Goal: Task Accomplishment & Management: Complete application form

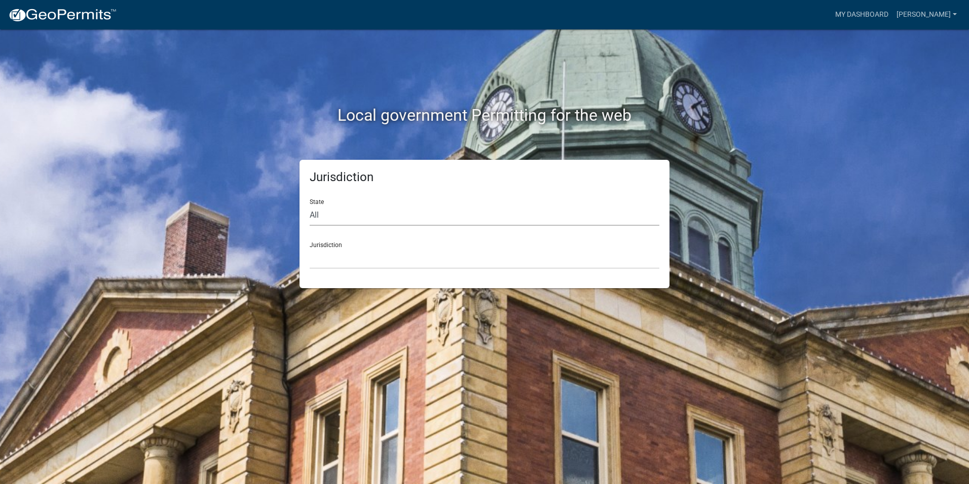
click at [333, 212] on select "All [US_STATE] [US_STATE] [US_STATE] [US_STATE] [US_STATE] [US_STATE] [US_STATE…" at bounding box center [485, 215] width 350 height 21
select select "[US_STATE]"
click at [310, 205] on select "All [US_STATE] [US_STATE] [US_STATE] [US_STATE] [US_STATE] [US_STATE] [US_STATE…" at bounding box center [485, 215] width 350 height 21
click at [337, 262] on select "[GEOGRAPHIC_DATA], [US_STATE] [GEOGRAPHIC_DATA], [US_STATE] [GEOGRAPHIC_DATA], …" at bounding box center [485, 258] width 350 height 21
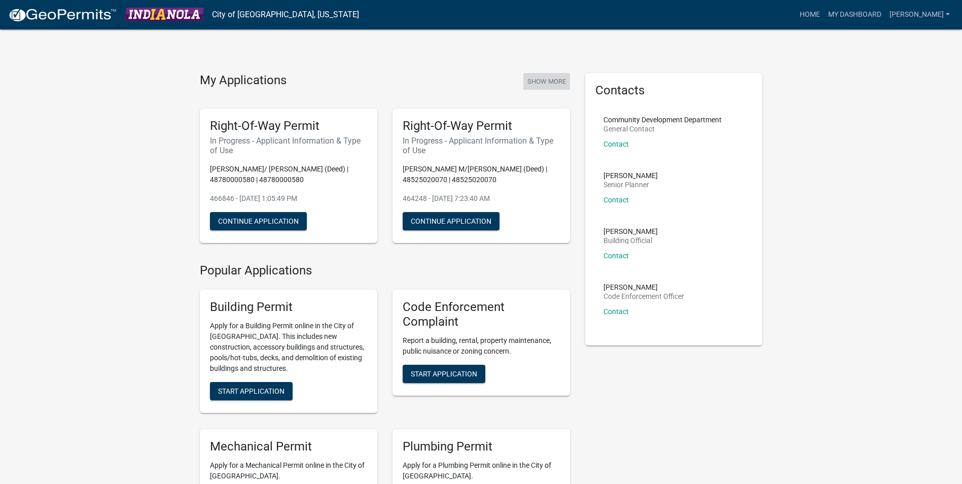
click at [556, 81] on button "Show More" at bounding box center [546, 81] width 47 height 17
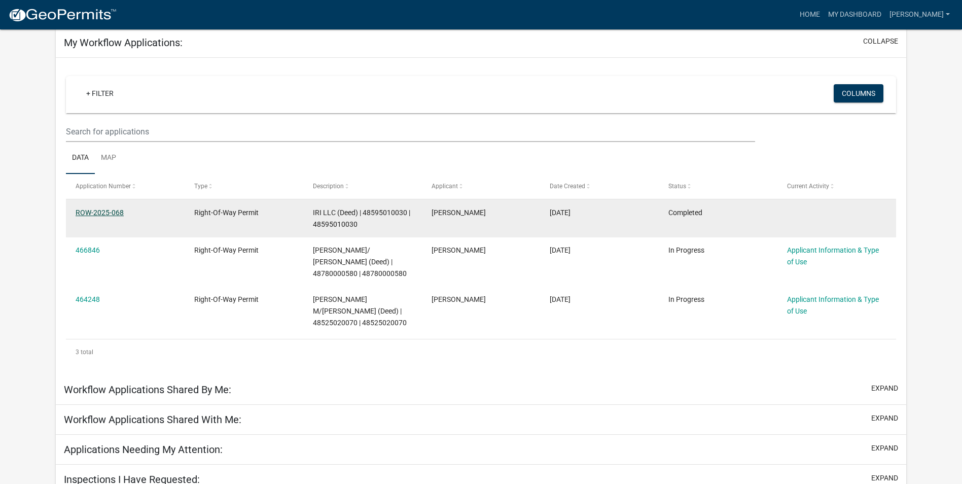
scroll to position [81, 0]
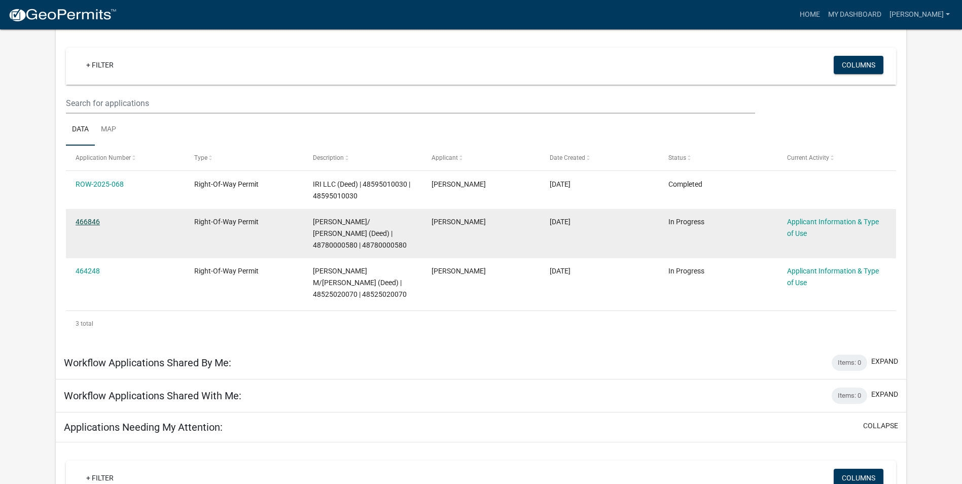
click at [90, 219] on link "466846" at bounding box center [88, 221] width 24 height 8
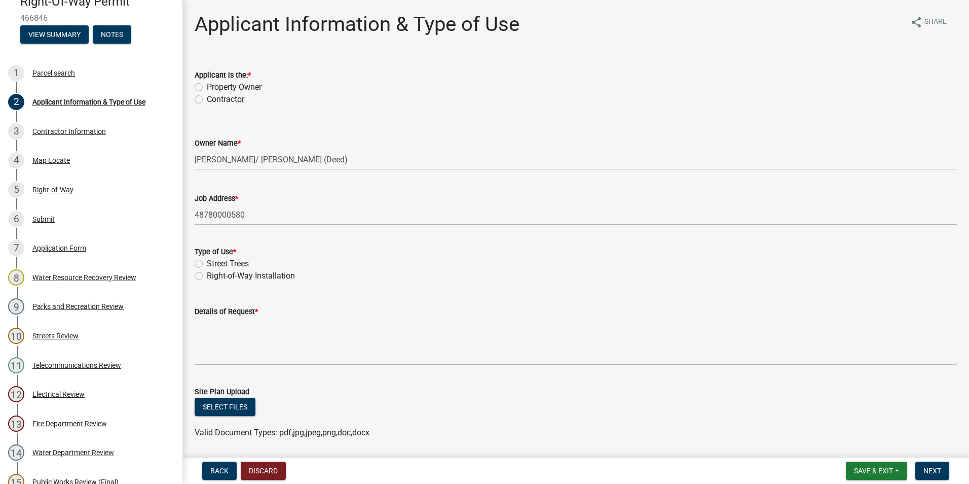
scroll to position [51, 0]
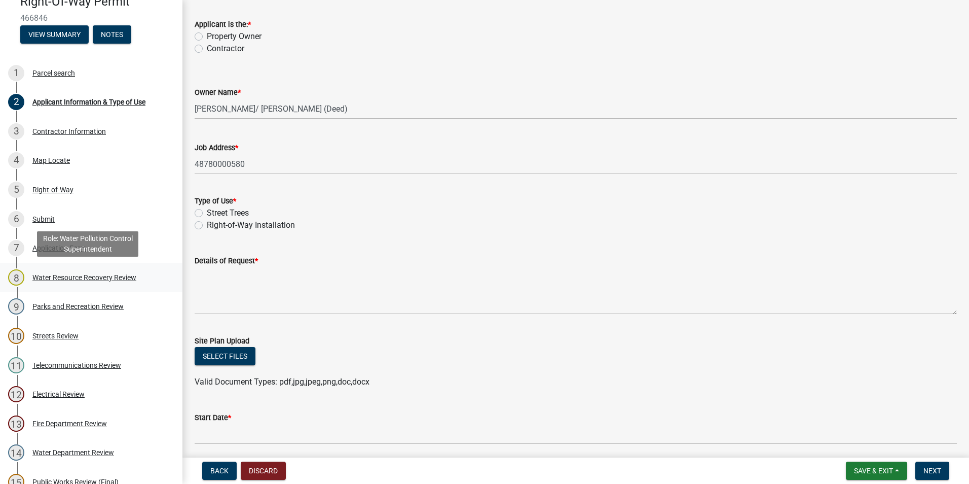
click at [41, 277] on div "Water Resource Recovery Review" at bounding box center [84, 277] width 104 height 7
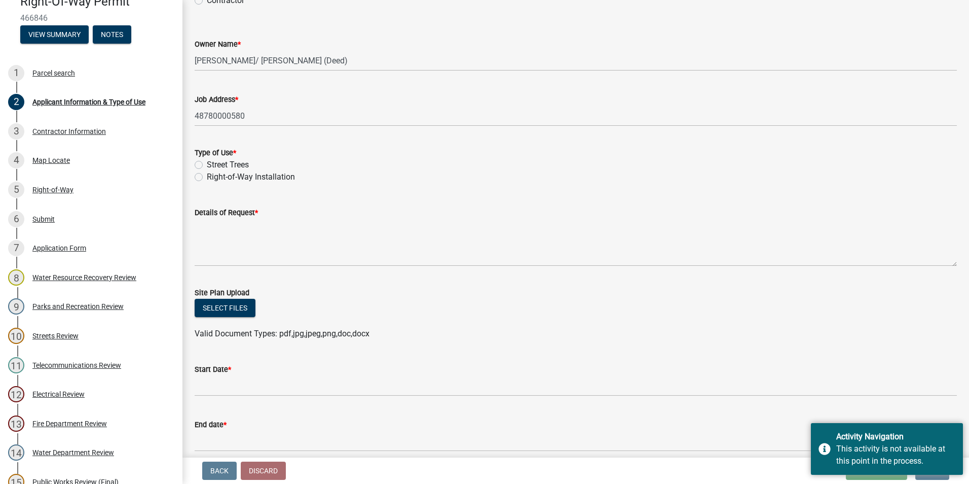
scroll to position [200, 0]
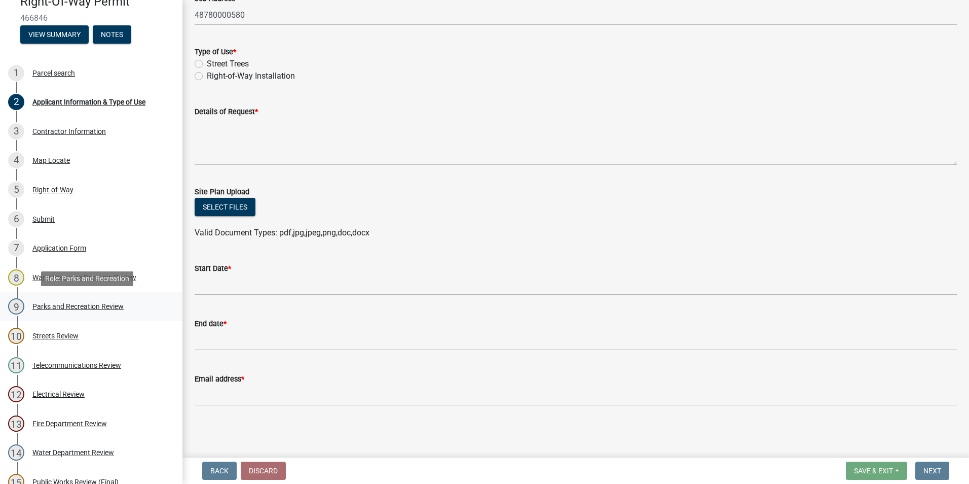
click at [50, 303] on div "Parks and Recreation Review" at bounding box center [77, 306] width 91 height 7
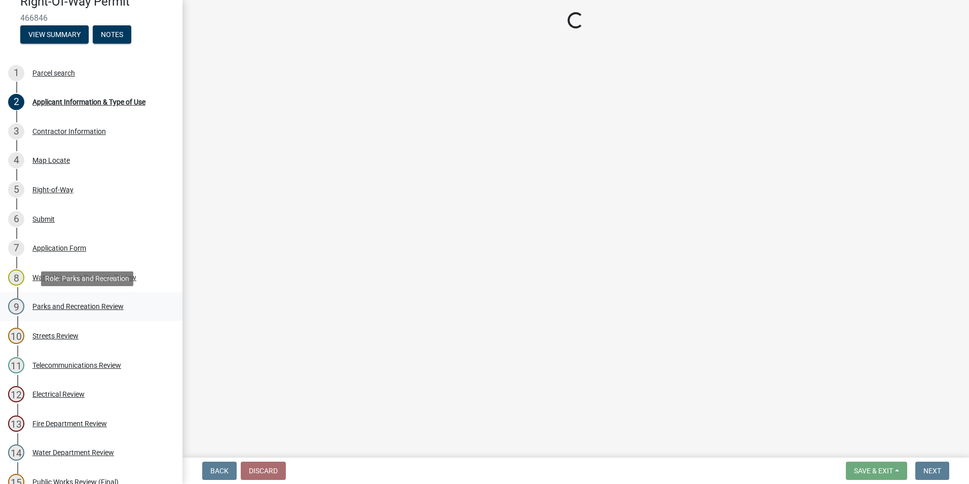
scroll to position [0, 0]
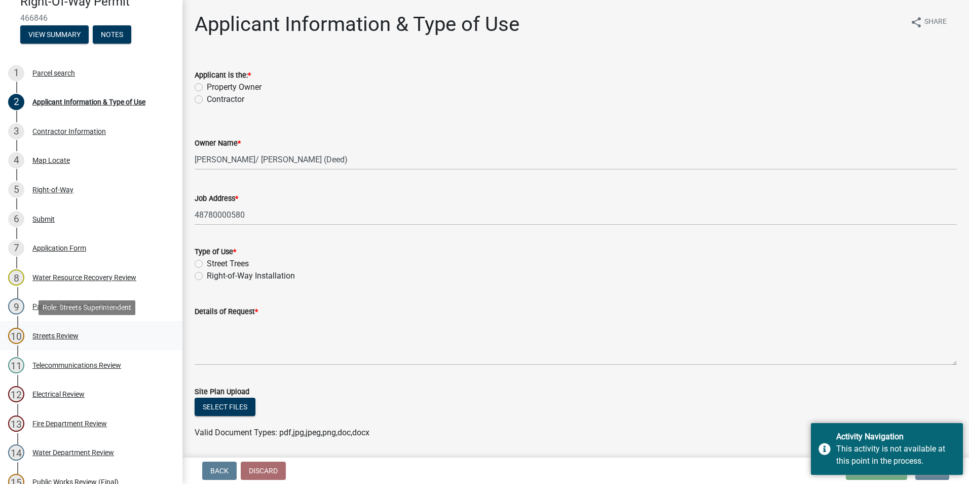
click at [49, 337] on div "Streets Review" at bounding box center [55, 335] width 46 height 7
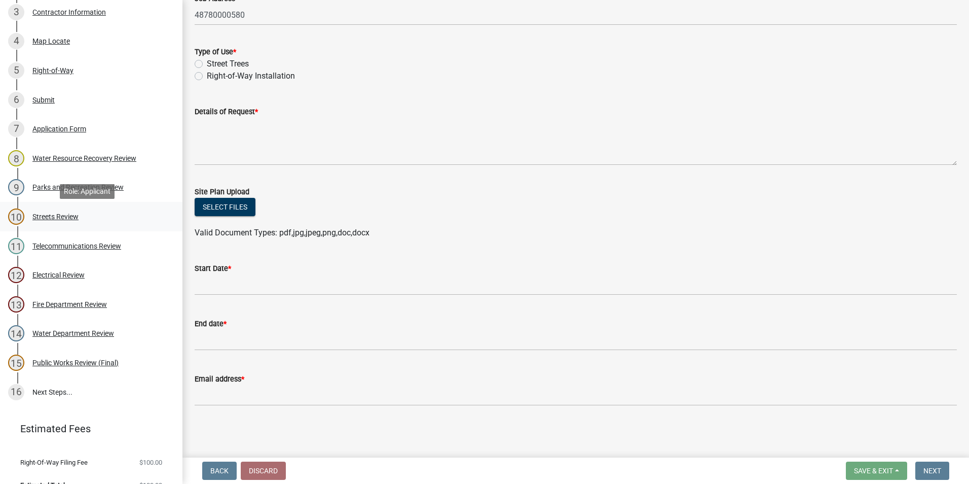
scroll to position [237, 0]
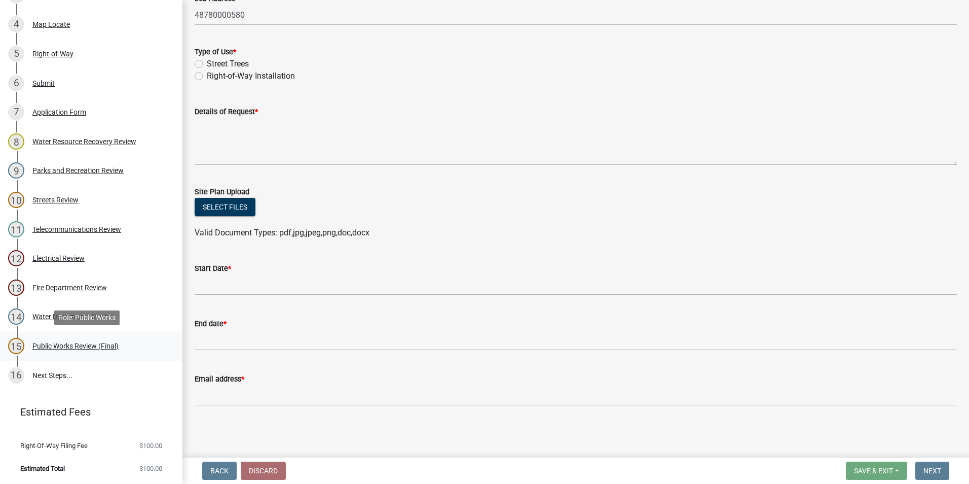
click at [67, 346] on div "Public Works Review (Final)" at bounding box center [75, 345] width 86 height 7
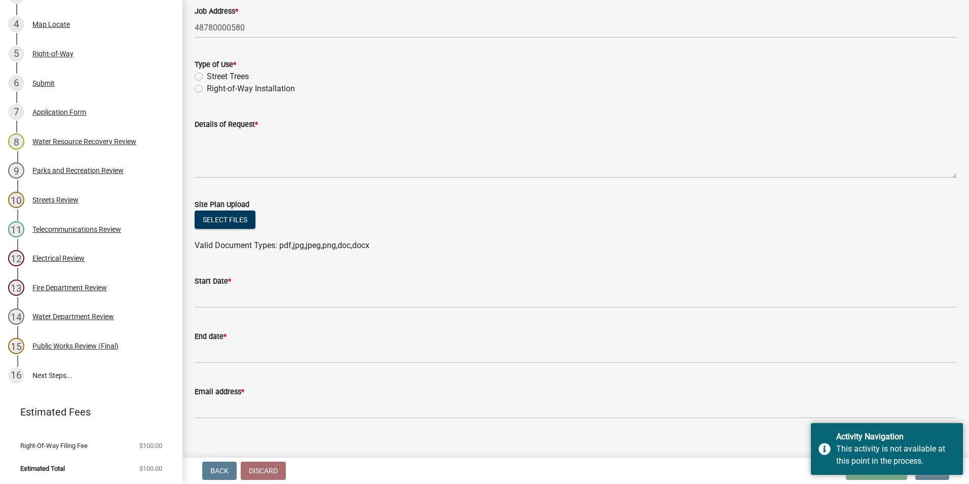
scroll to position [200, 0]
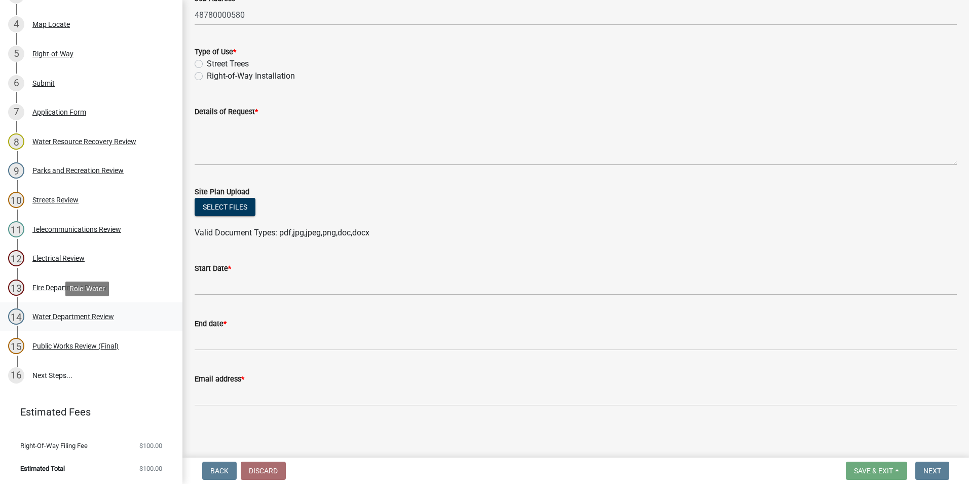
click at [56, 316] on div "Water Department Review" at bounding box center [73, 316] width 82 height 7
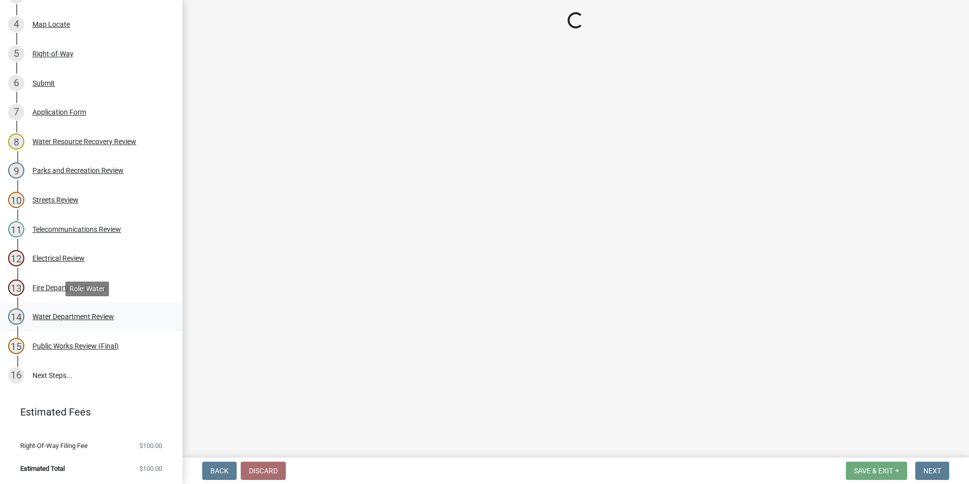
scroll to position [0, 0]
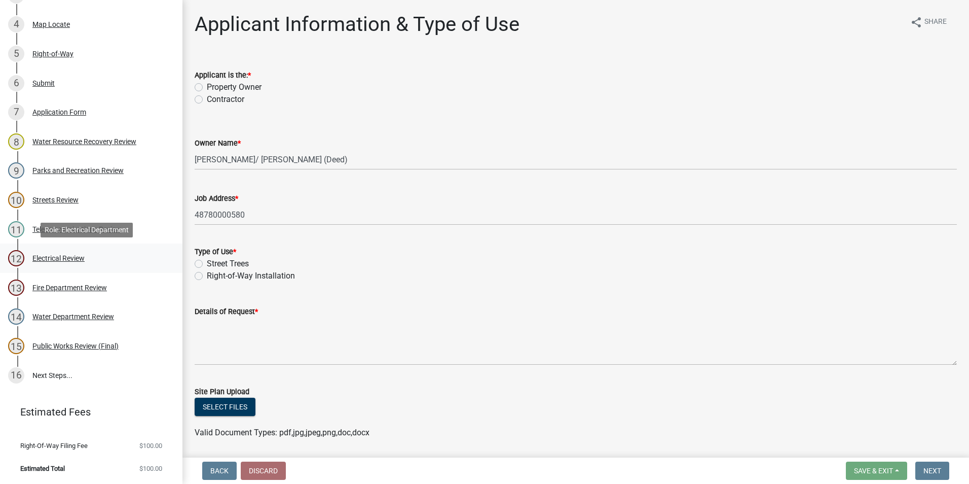
click at [76, 259] on div "Electrical Review" at bounding box center [58, 257] width 52 height 7
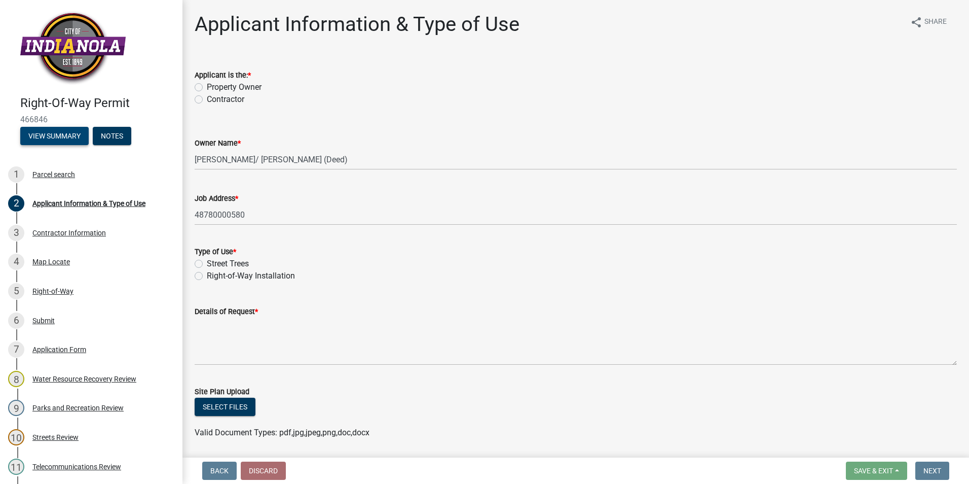
click at [55, 138] on button "View Summary" at bounding box center [54, 136] width 68 height 18
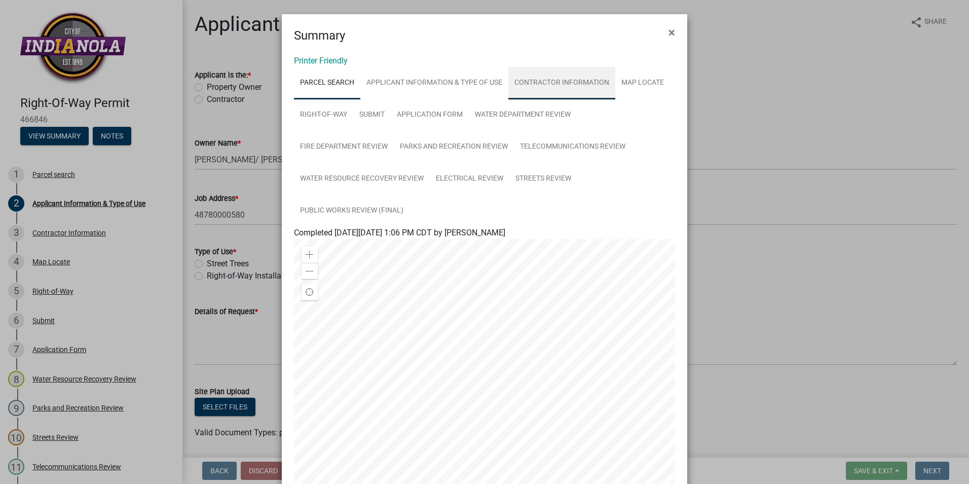
click at [541, 71] on link "Contractor Information" at bounding box center [561, 83] width 107 height 32
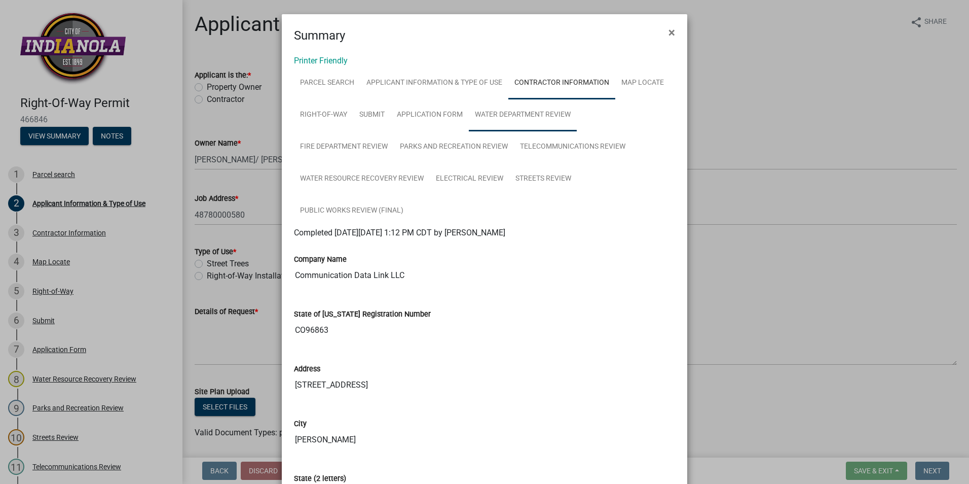
click at [507, 104] on link "Water Department Review" at bounding box center [523, 115] width 108 height 32
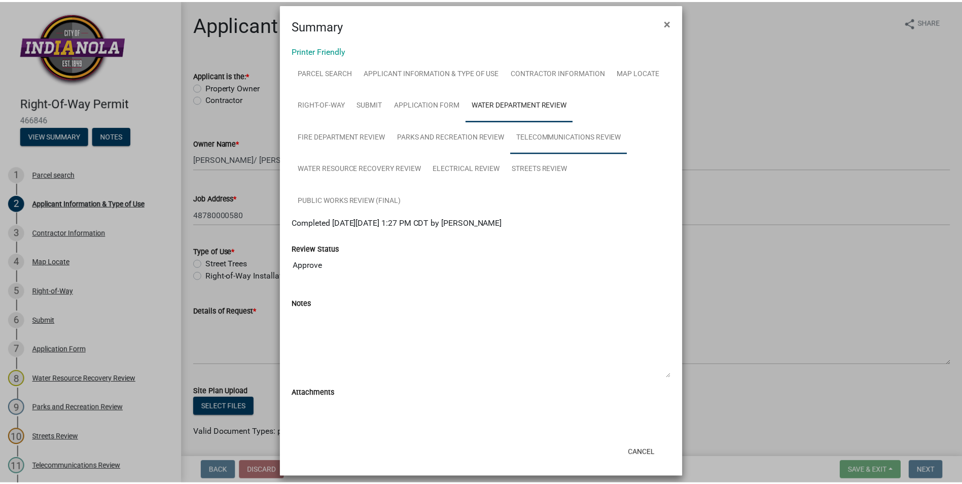
scroll to position [18, 0]
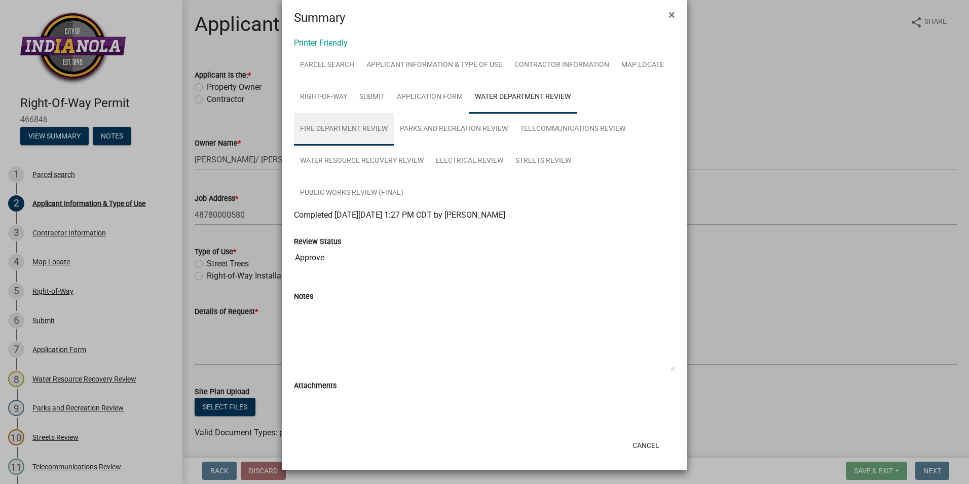
click at [323, 134] on link "Fire Department Review" at bounding box center [344, 129] width 100 height 32
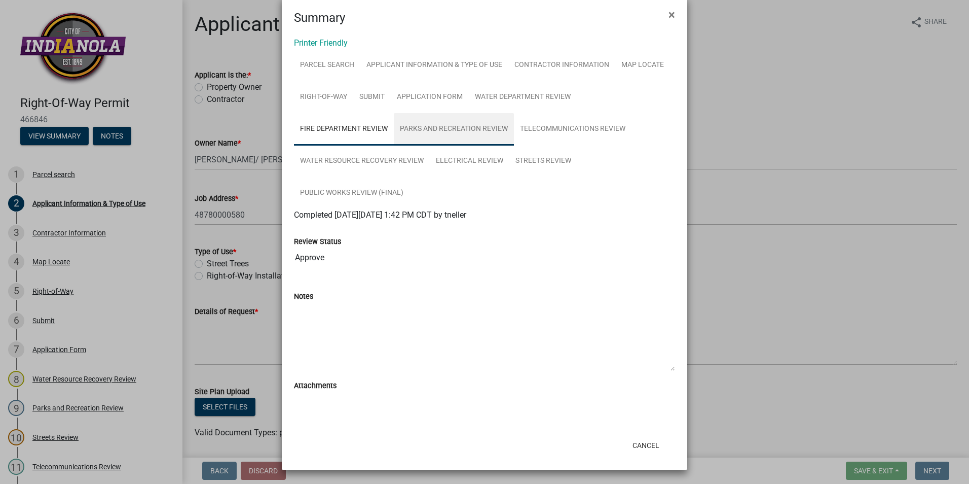
click at [454, 123] on link "Parks and Recreation Review" at bounding box center [454, 129] width 120 height 32
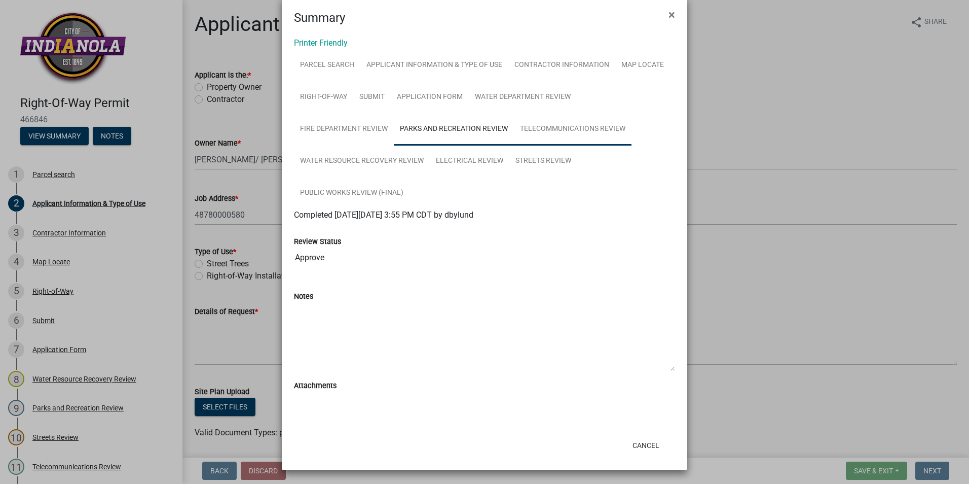
click at [530, 122] on link "Telecommunications Review" at bounding box center [573, 129] width 118 height 32
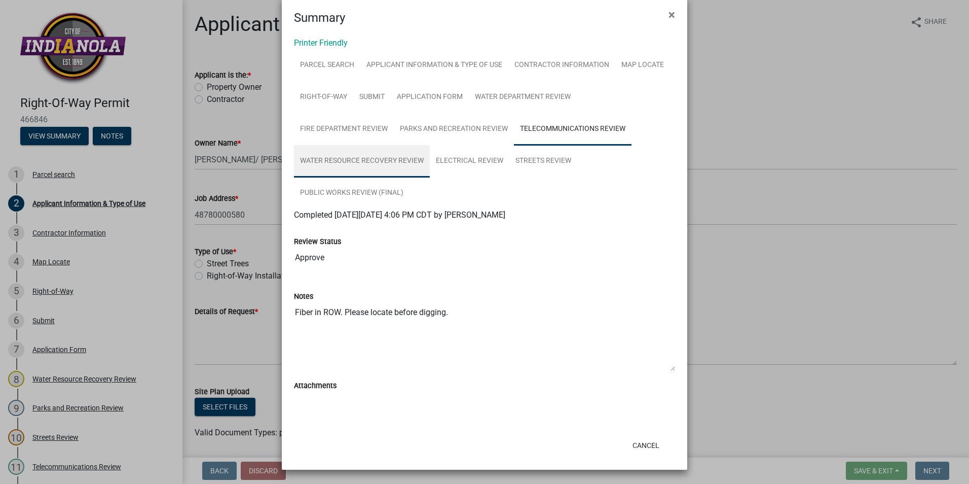
click at [339, 159] on link "Water Resource Recovery Review" at bounding box center [362, 161] width 136 height 32
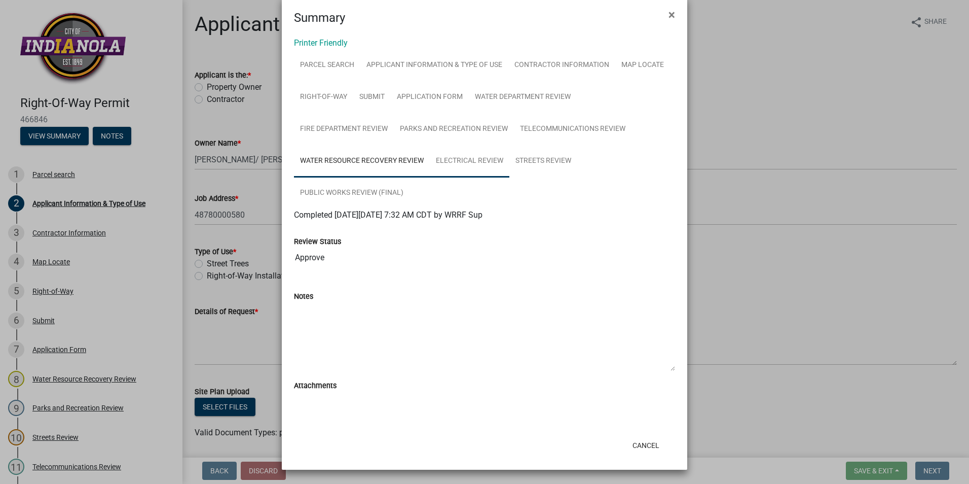
click at [465, 156] on link "Electrical Review" at bounding box center [470, 161] width 80 height 32
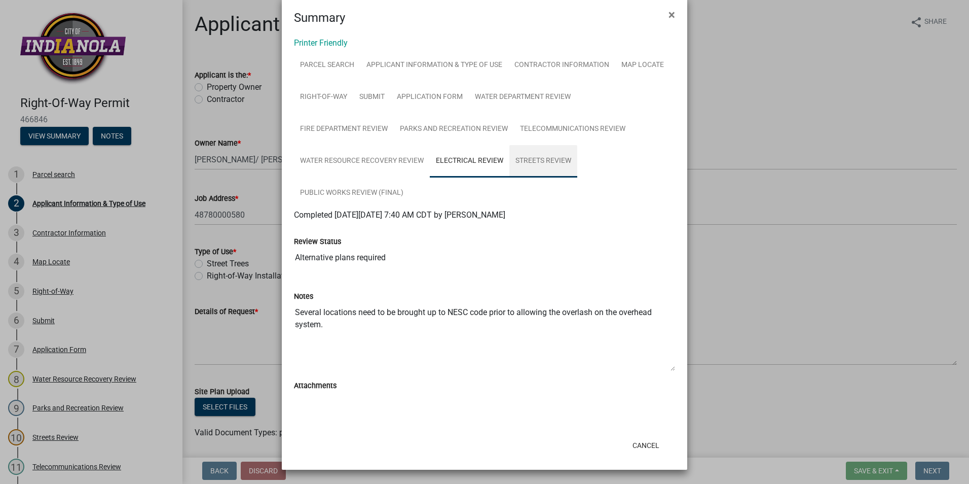
click at [525, 157] on link "Streets Review" at bounding box center [543, 161] width 68 height 32
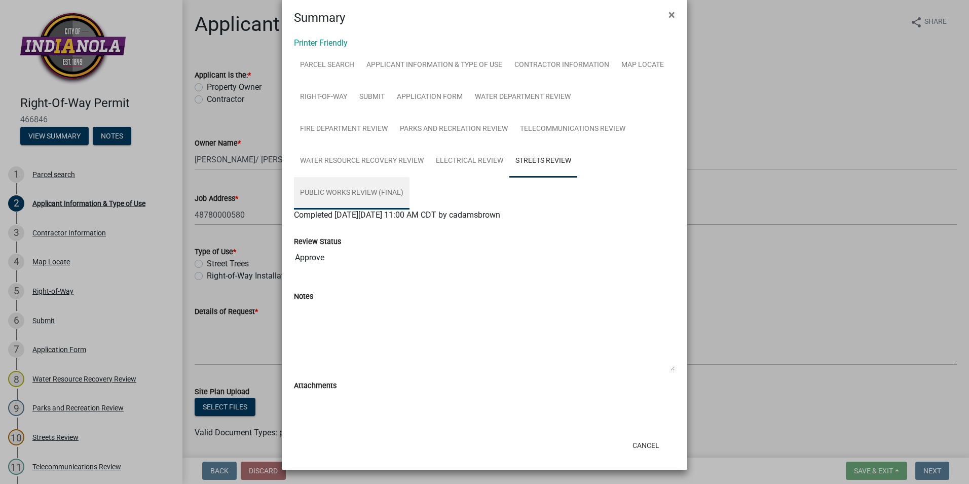
click at [363, 193] on link "Public Works Review (Final)" at bounding box center [352, 193] width 116 height 32
drag, startPoint x: 263, startPoint y: 118, endPoint x: 208, endPoint y: 90, distance: 61.7
click at [208, 90] on ngb-modal-window "Summary × Printer Friendly Parcel search Applicant Information & Type of Use Co…" at bounding box center [484, 242] width 969 height 484
click at [652, 441] on button "Cancel" at bounding box center [646, 445] width 43 height 18
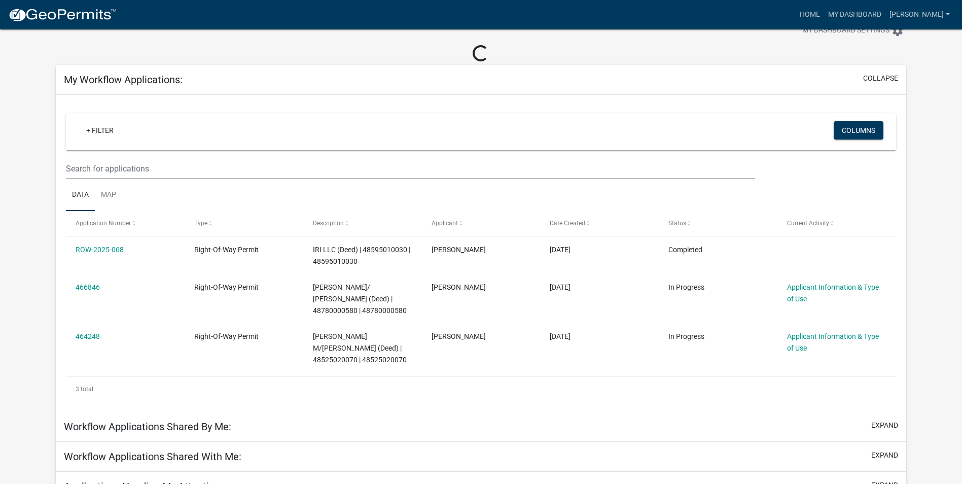
scroll to position [51, 0]
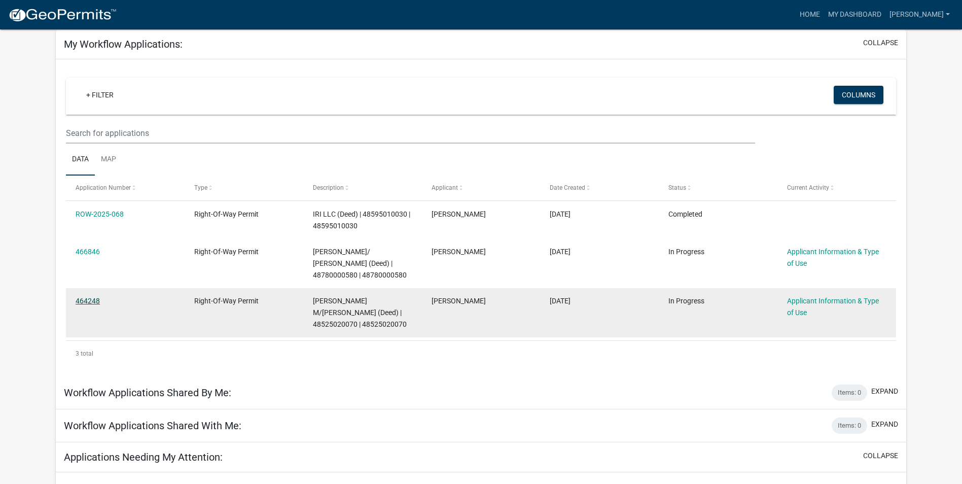
click at [97, 304] on link "464248" at bounding box center [88, 301] width 24 height 8
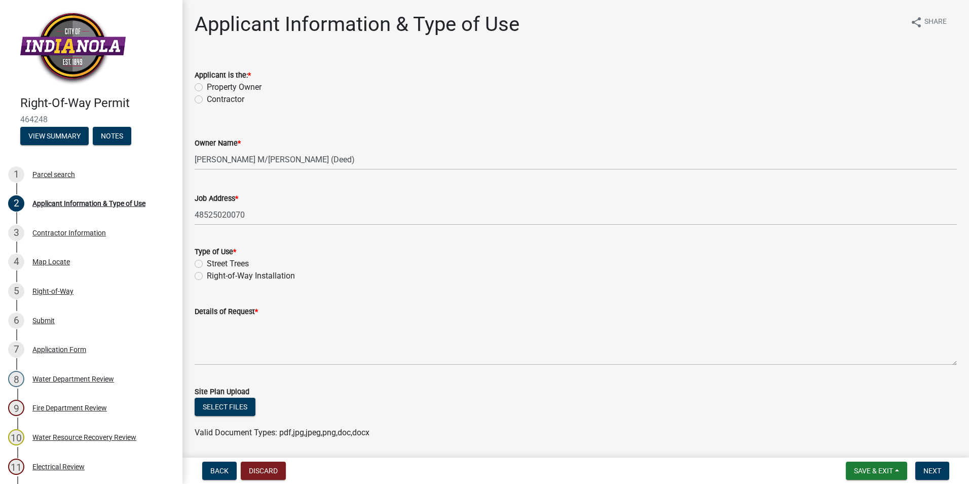
click at [207, 99] on label "Contractor" at bounding box center [226, 99] width 38 height 12
click at [207, 99] on input "Contractor" at bounding box center [210, 96] width 7 height 7
radio input "true"
click at [207, 276] on label "Right-of-Way Installation" at bounding box center [251, 276] width 88 height 12
click at [207, 276] on input "Right-of-Way Installation" at bounding box center [210, 273] width 7 height 7
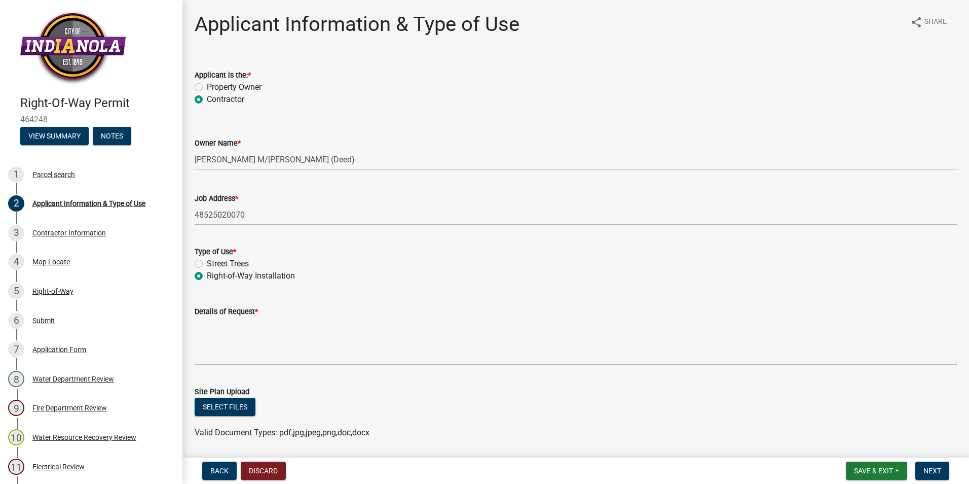
radio input "true"
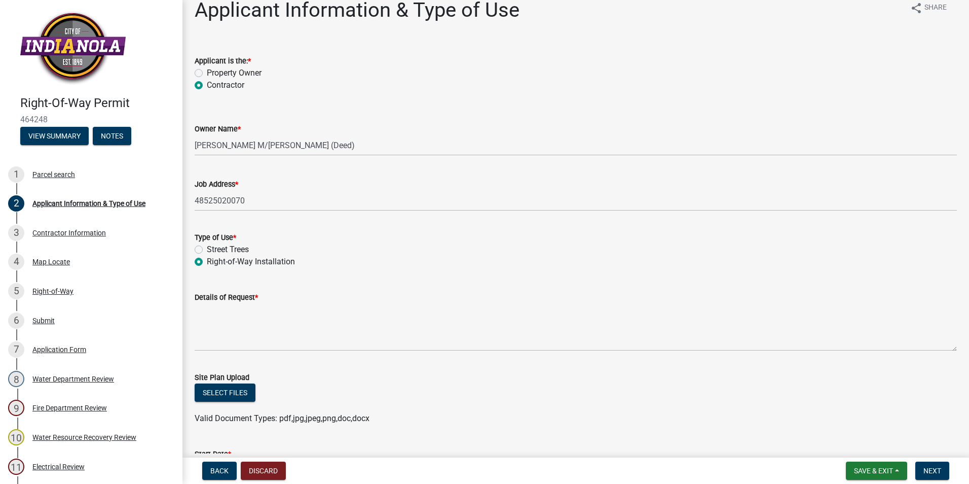
scroll to position [51, 0]
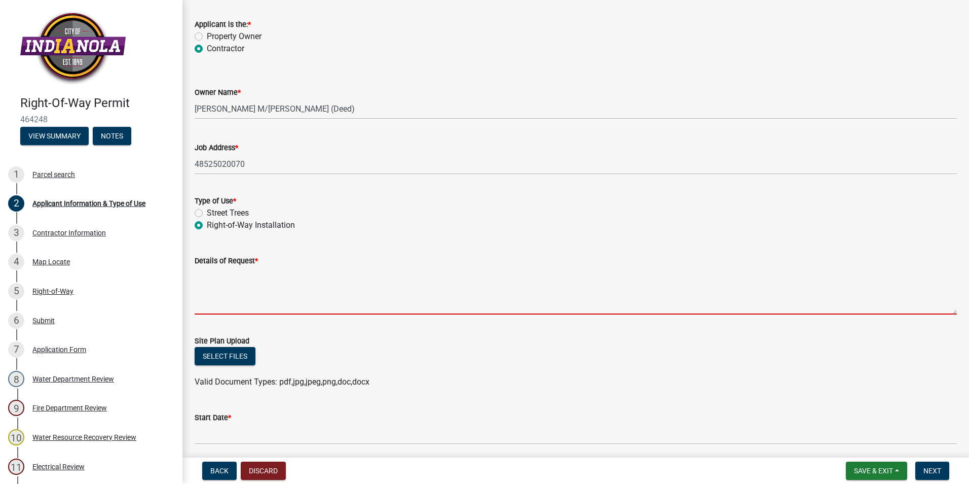
click at [254, 302] on textarea "Details of Request *" at bounding box center [576, 291] width 762 height 48
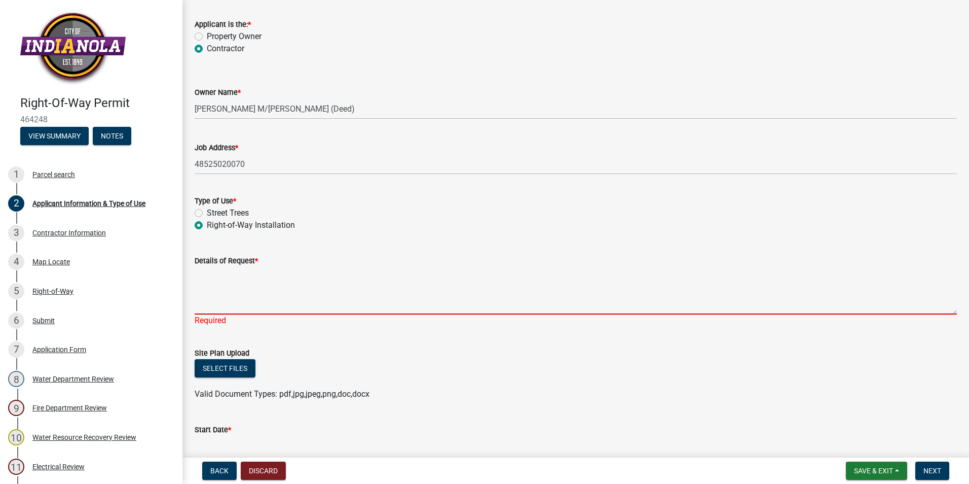
click at [273, 286] on textarea "Details of Request *" at bounding box center [576, 291] width 762 height 48
paste textarea "PROJECT SCOPE: 25-323 DMI-NHE UPGRADE DIRECTIONAL BORE 1836' OF 1.5" CONDUIT @ …"
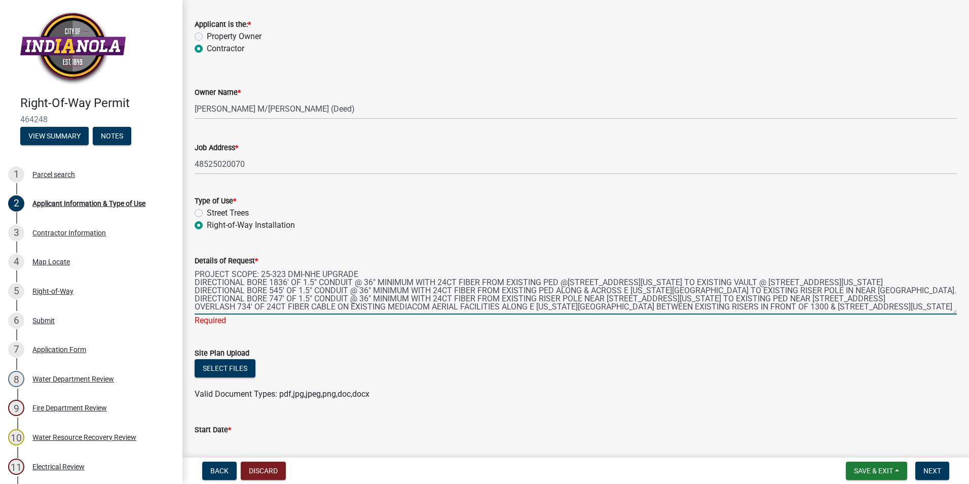
type textarea "PROJECT SCOPE: 25-323 DMI-NHE UPGRADE DIRECTIONAL BORE 1836' OF 1.5" CONDUIT @ …"
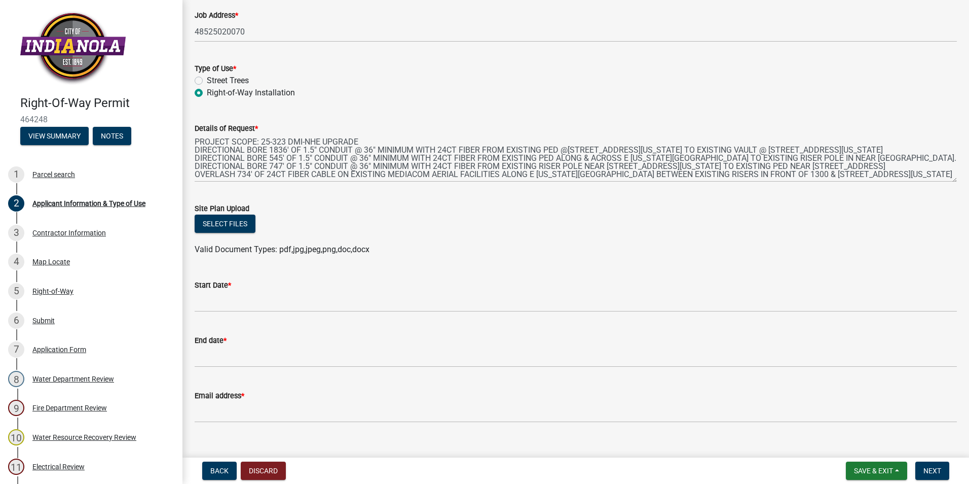
scroll to position [200, 0]
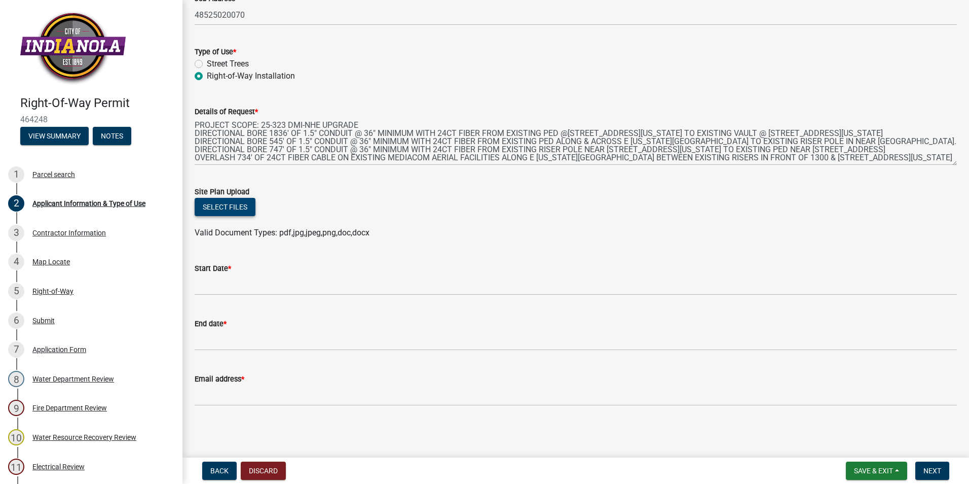
click at [237, 208] on button "Select files" at bounding box center [225, 207] width 61 height 18
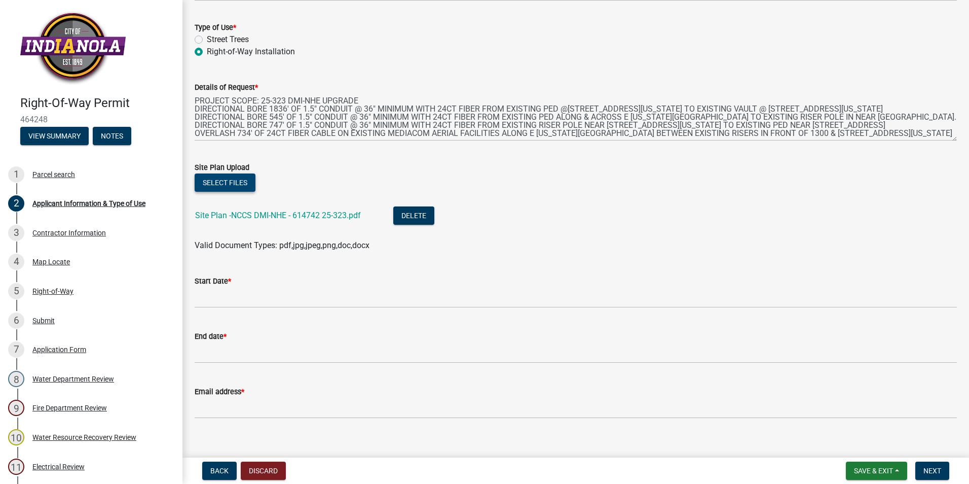
scroll to position [237, 0]
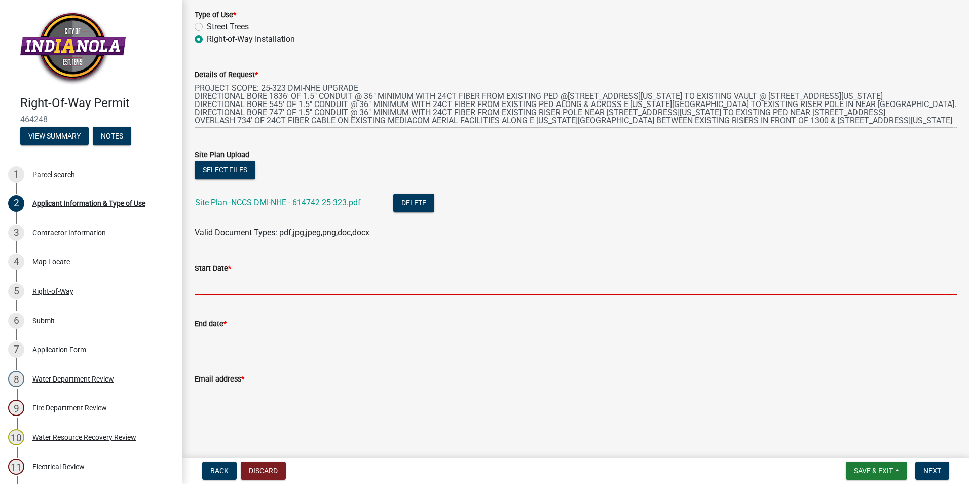
click at [258, 282] on input "Start Date *" at bounding box center [576, 284] width 762 height 21
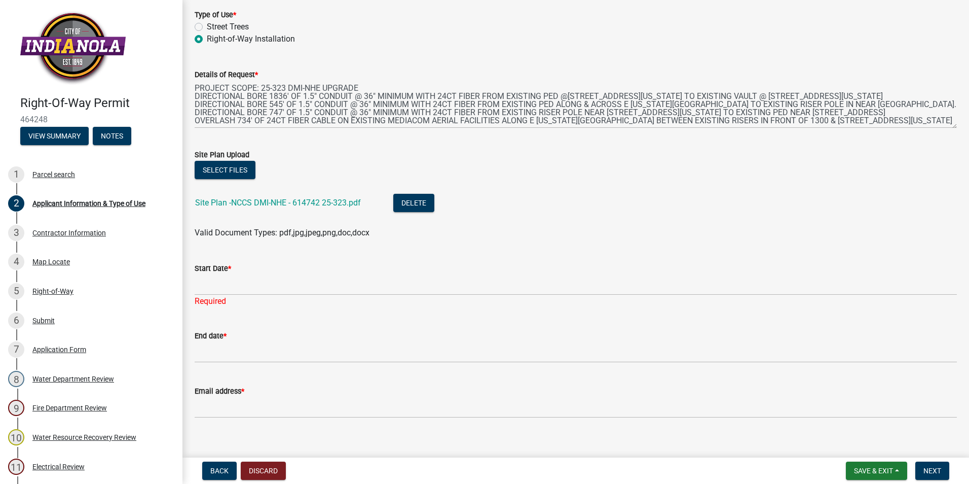
click at [224, 272] on label "Start Date *" at bounding box center [213, 268] width 36 height 7
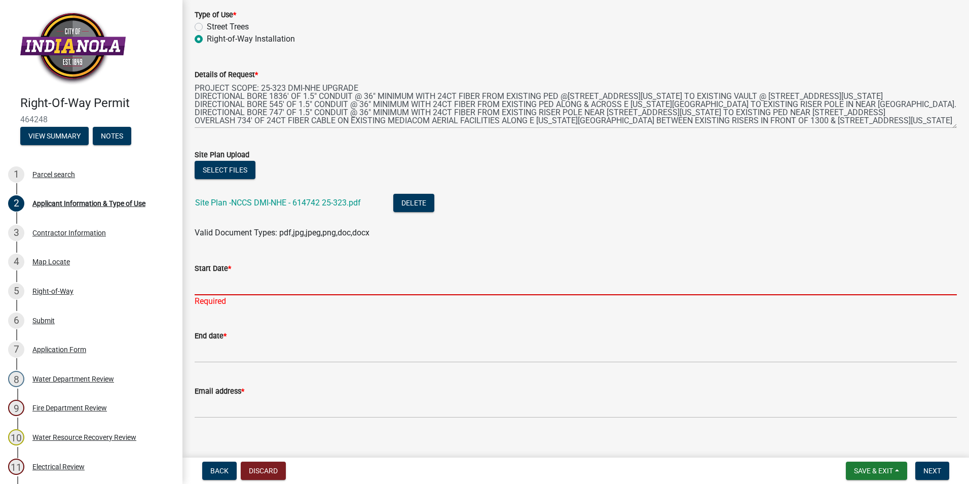
click at [224, 274] on input "Start Date *" at bounding box center [576, 284] width 762 height 21
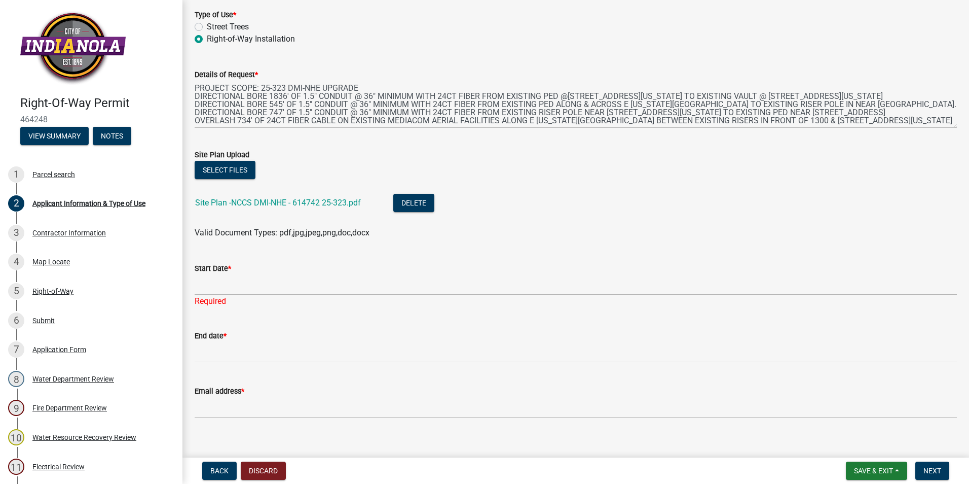
click at [220, 270] on label "Start Date *" at bounding box center [213, 268] width 36 height 7
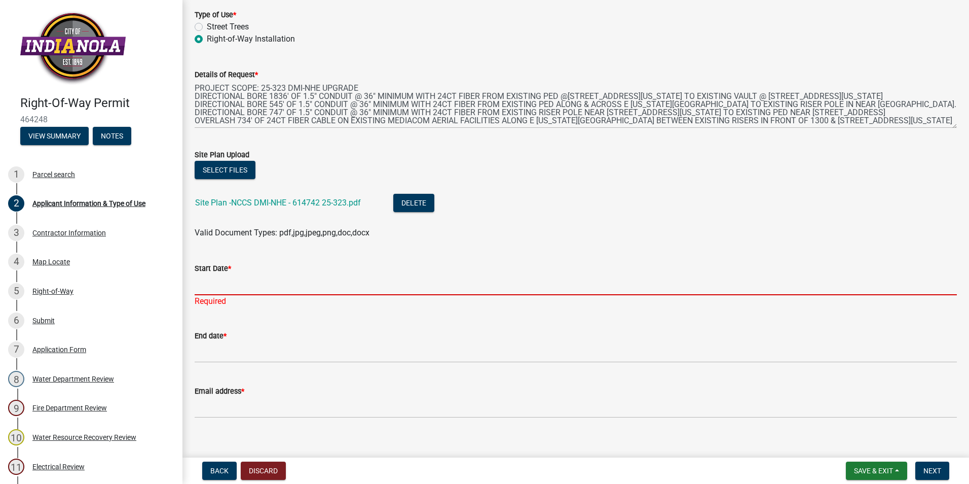
click at [220, 274] on input "Start Date *" at bounding box center [576, 284] width 762 height 21
click at [209, 288] on input "Start Date *" at bounding box center [576, 284] width 762 height 21
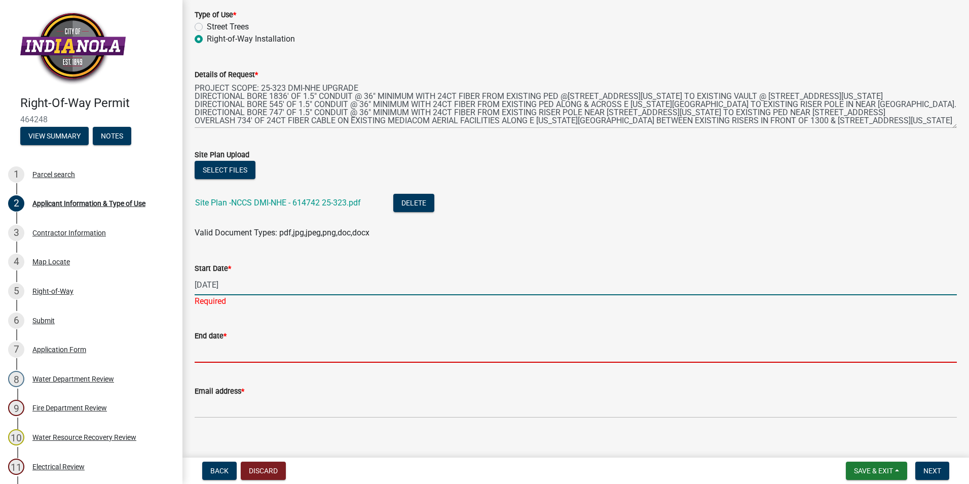
click at [236, 354] on wm-data-entity-input "End date *" at bounding box center [576, 342] width 762 height 55
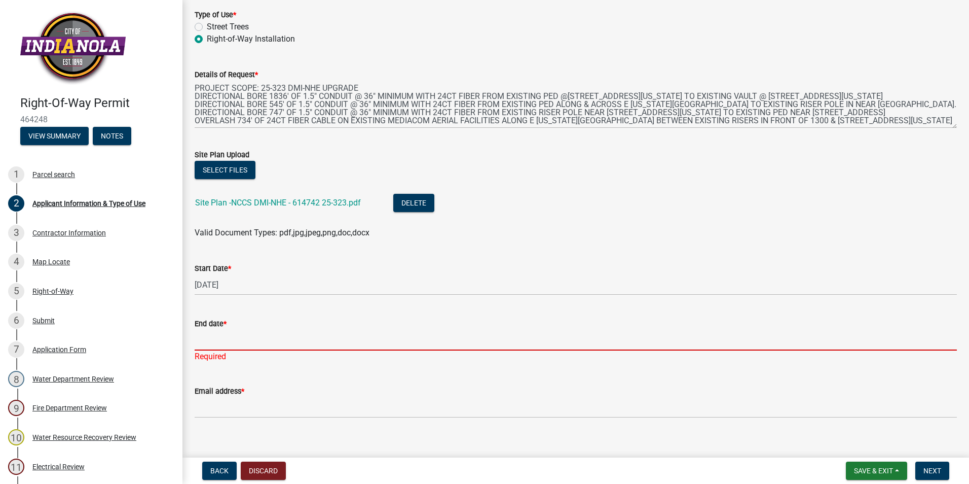
click at [210, 336] on input "End date *" at bounding box center [576, 340] width 762 height 21
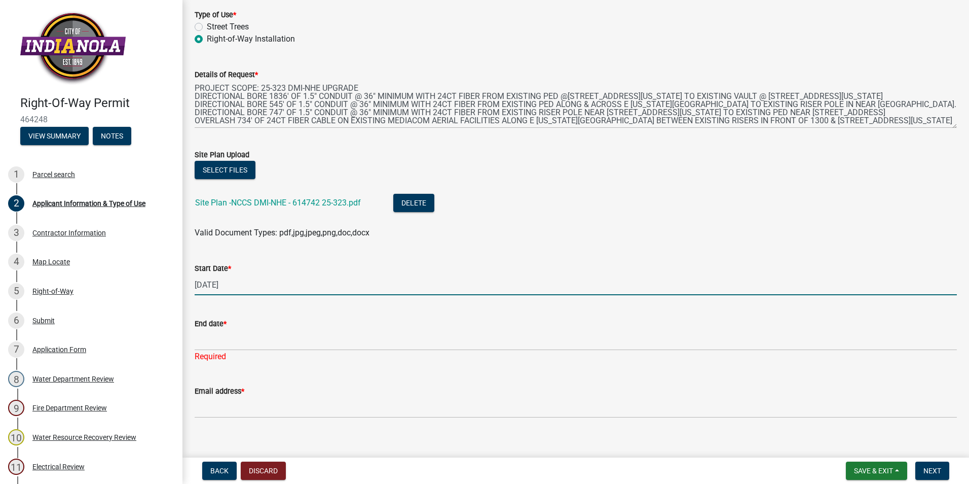
click at [199, 282] on input "[DATE]" at bounding box center [576, 284] width 762 height 21
type input "[DATE]"
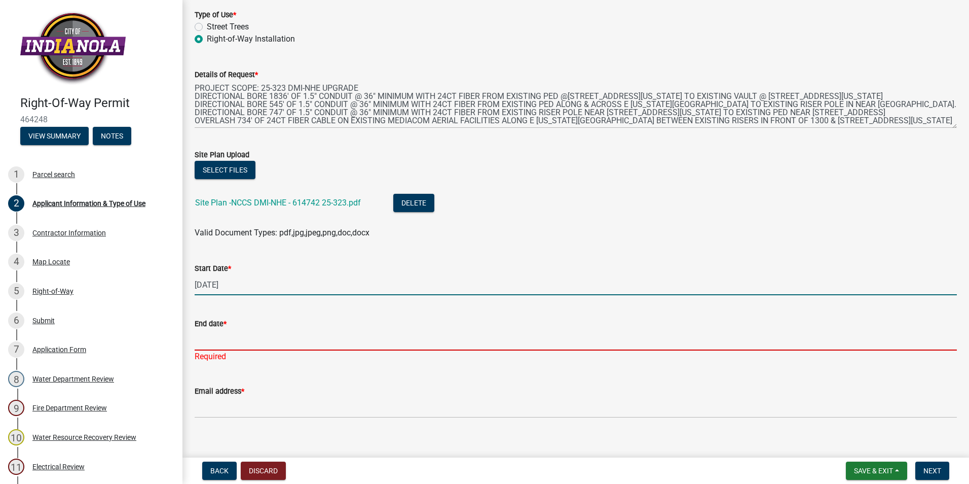
click at [214, 349] on input "End date *" at bounding box center [576, 340] width 762 height 21
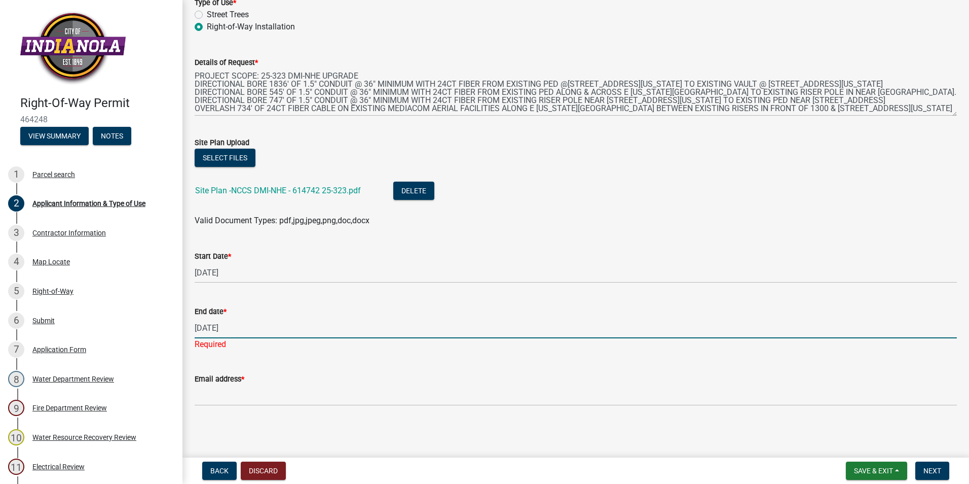
type input "[DATE]"
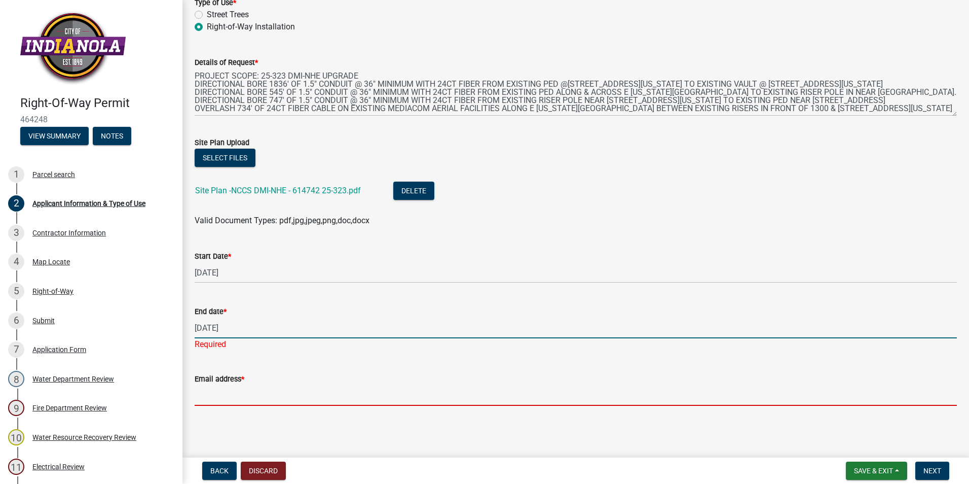
click at [208, 395] on input "Email address *" at bounding box center [576, 395] width 762 height 21
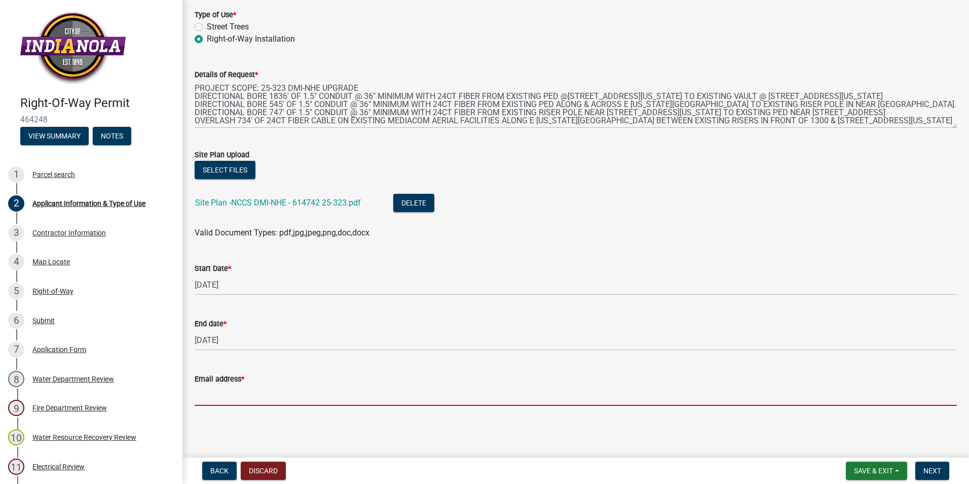
type input "[EMAIL_ADDRESS][DOMAIN_NAME]"
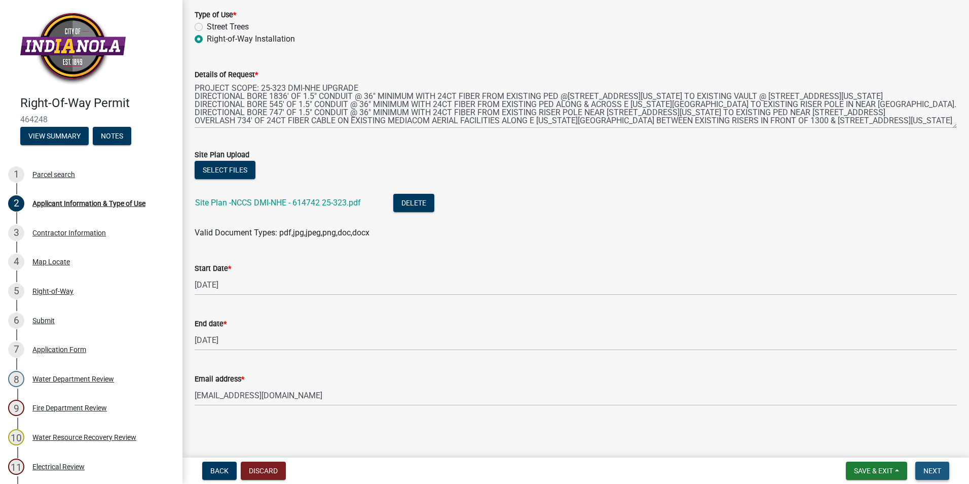
click at [936, 470] on span "Next" at bounding box center [933, 470] width 18 height 8
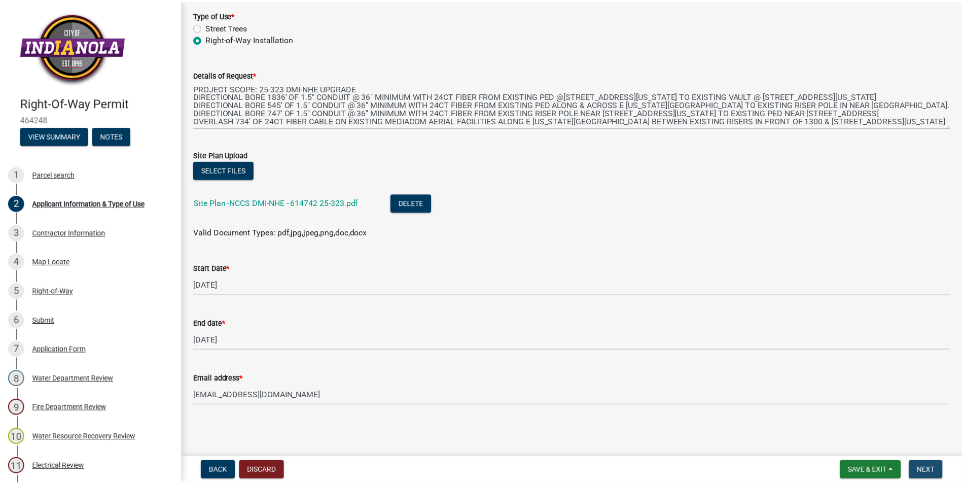
scroll to position [0, 0]
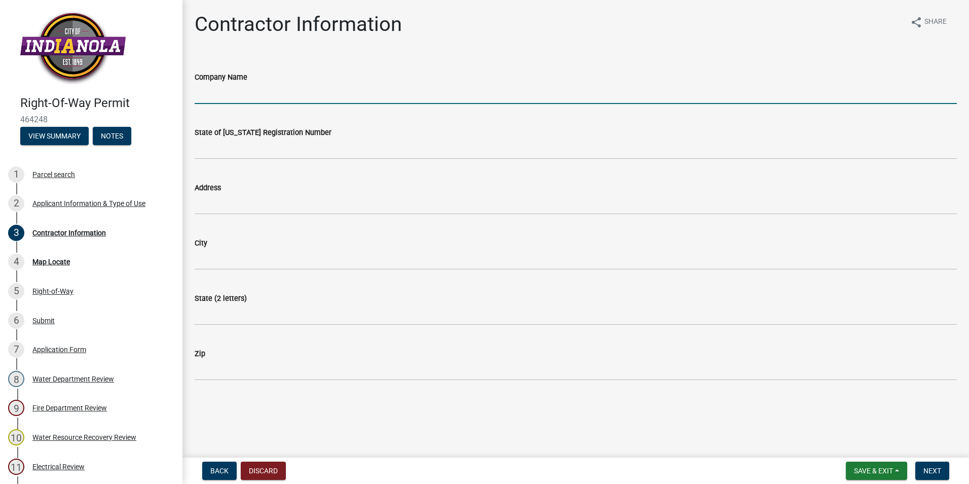
click at [239, 96] on input "Company Name" at bounding box center [576, 93] width 762 height 21
type input "Communication Data Link LLC"
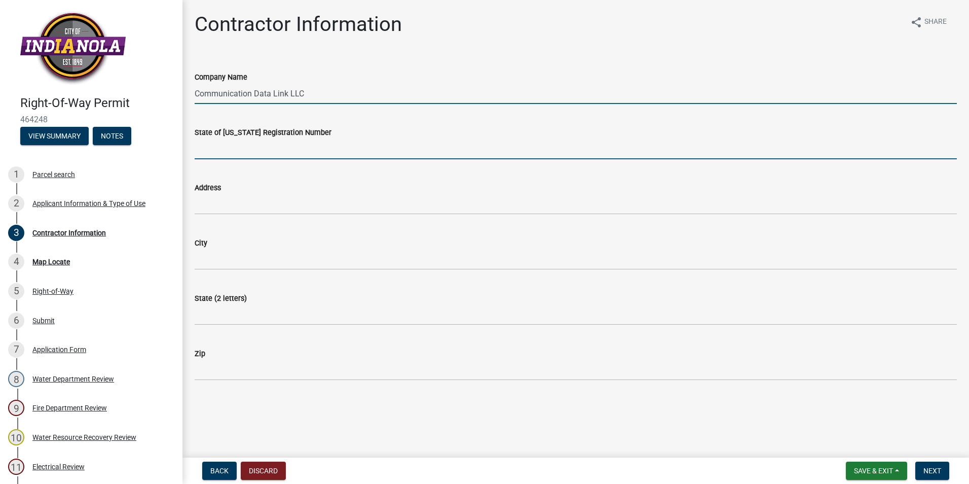
type input "CO96863"
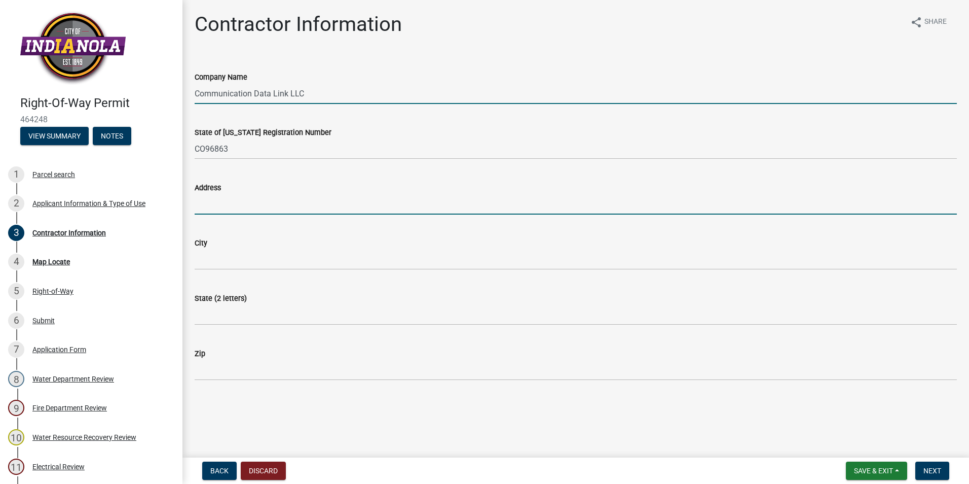
type input "[STREET_ADDRESS]"
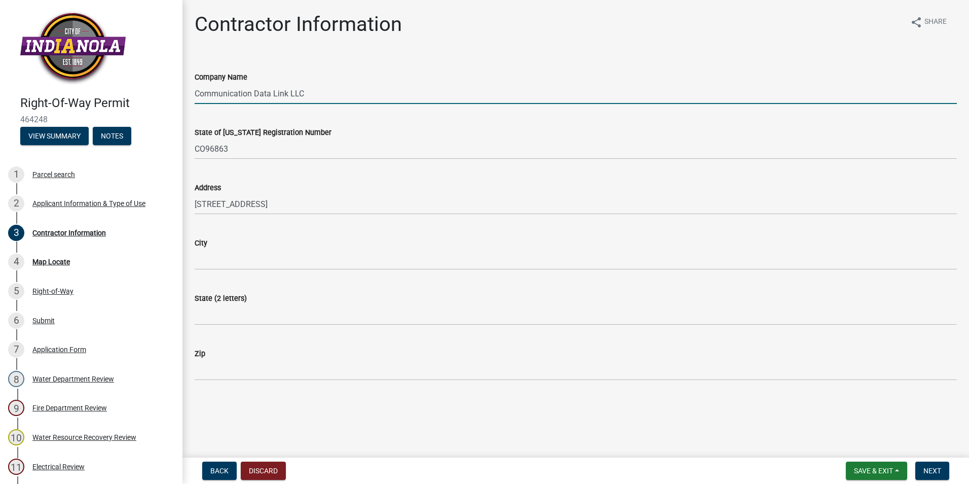
type input "[PERSON_NAME]"
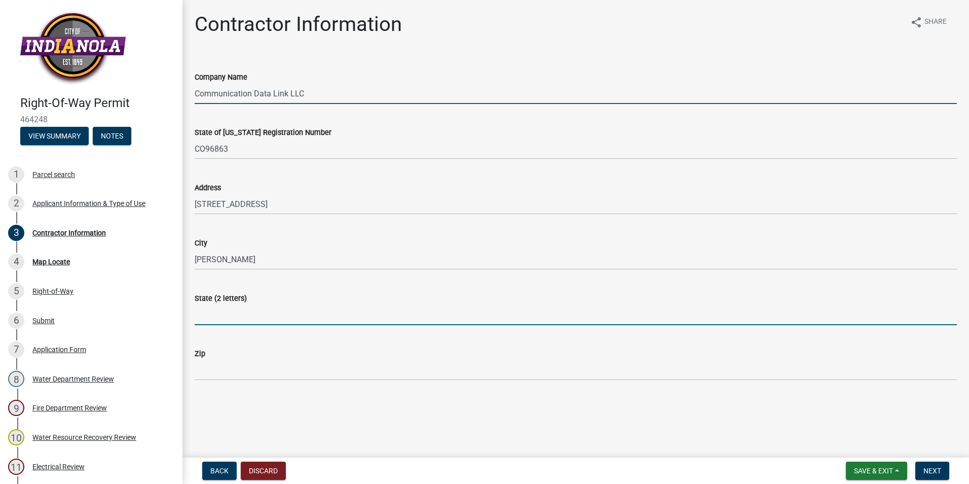
type input "50111"
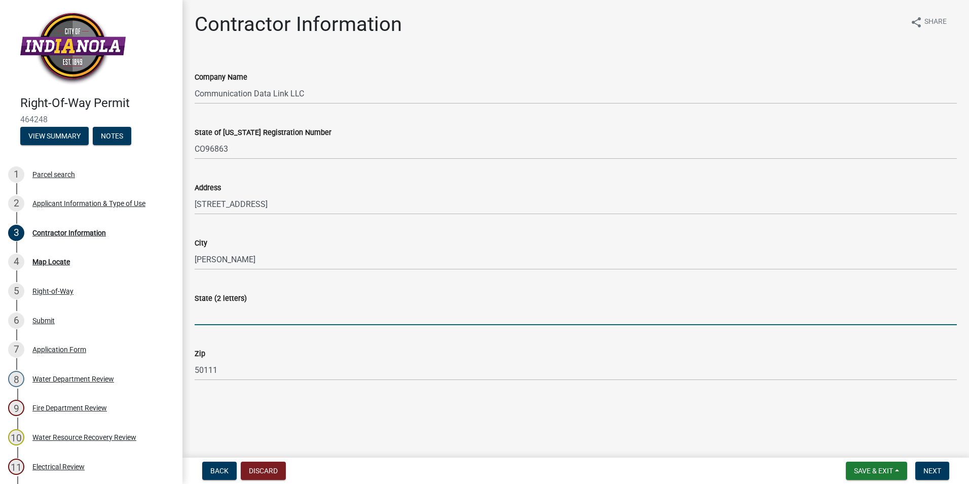
click at [224, 312] on input "State (2 letters)" at bounding box center [576, 314] width 762 height 21
type input "IA"
click at [941, 467] on span "Next" at bounding box center [933, 470] width 18 height 8
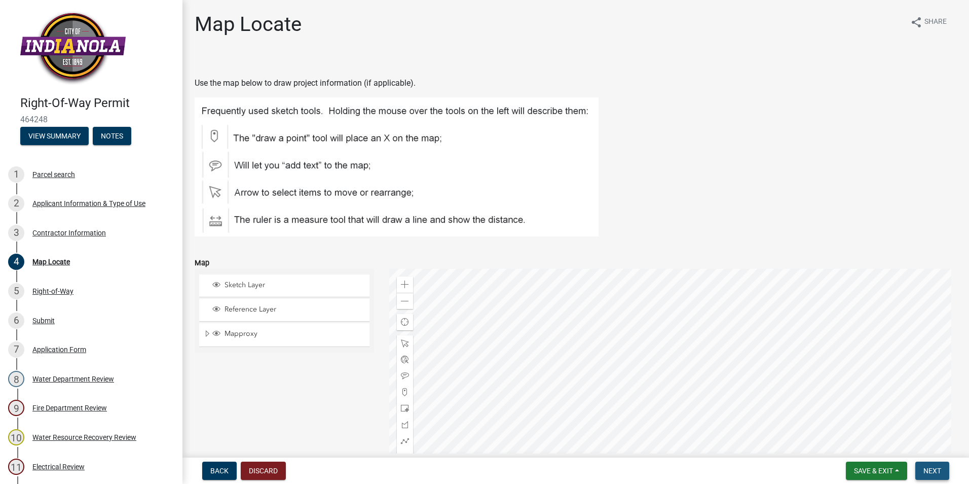
click at [926, 474] on span "Next" at bounding box center [933, 470] width 18 height 8
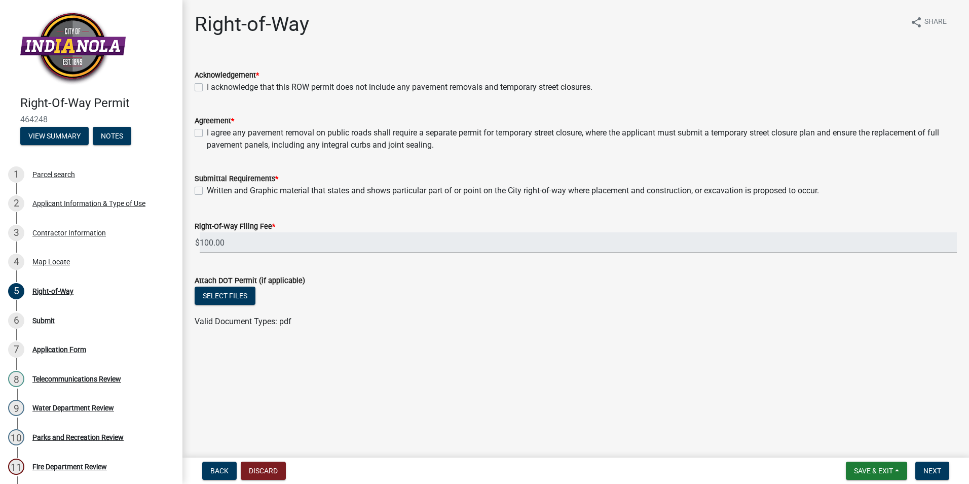
click at [207, 86] on label "I acknowledge that this ROW permit does not include any pavement removals and t…" at bounding box center [400, 87] width 386 height 12
click at [207, 86] on input "I acknowledge that this ROW permit does not include any pavement removals and t…" at bounding box center [210, 84] width 7 height 7
checkbox input "true"
click at [207, 132] on label "I agree any pavement removal on public roads shall require a separate permit fo…" at bounding box center [582, 139] width 750 height 24
click at [207, 132] on input "I agree any pavement removal on public roads shall require a separate permit fo…" at bounding box center [210, 130] width 7 height 7
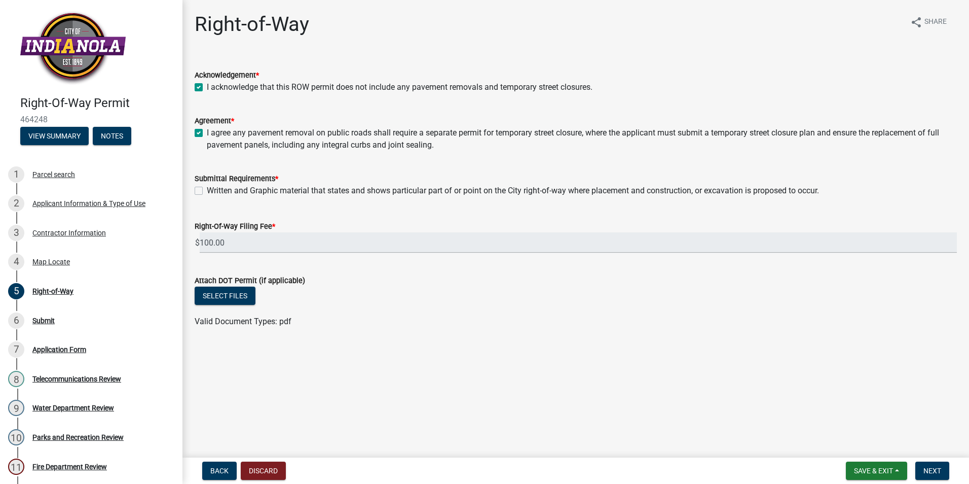
checkbox input "true"
click at [207, 190] on label "Written and Graphic material that states and shows particular part of or point …" at bounding box center [513, 191] width 612 height 12
click at [207, 190] on input "Written and Graphic material that states and shows particular part of or point …" at bounding box center [210, 188] width 7 height 7
checkbox input "true"
drag, startPoint x: 927, startPoint y: 474, endPoint x: 925, endPoint y: 466, distance: 7.9
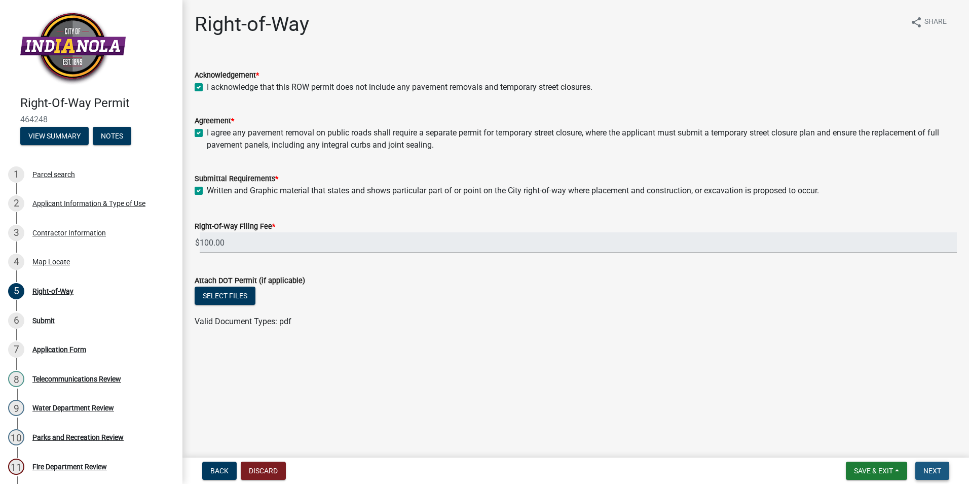
click at [928, 472] on span "Next" at bounding box center [933, 470] width 18 height 8
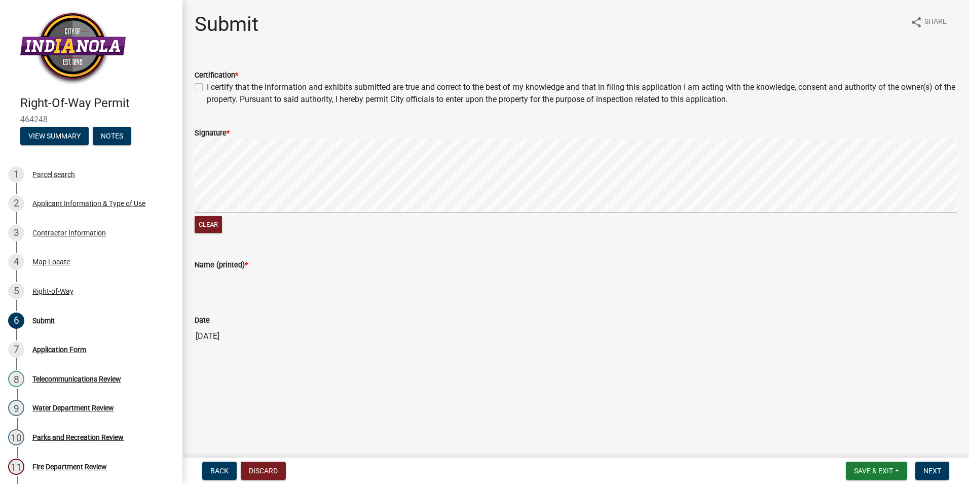
click at [203, 92] on div "I certify that the information and exhibits submitted are true and correct to t…" at bounding box center [576, 93] width 762 height 24
click at [207, 89] on label "I certify that the information and exhibits submitted are true and correct to t…" at bounding box center [582, 93] width 750 height 24
click at [207, 88] on input "I certify that the information and exhibits submitted are true and correct to t…" at bounding box center [210, 84] width 7 height 7
checkbox input "true"
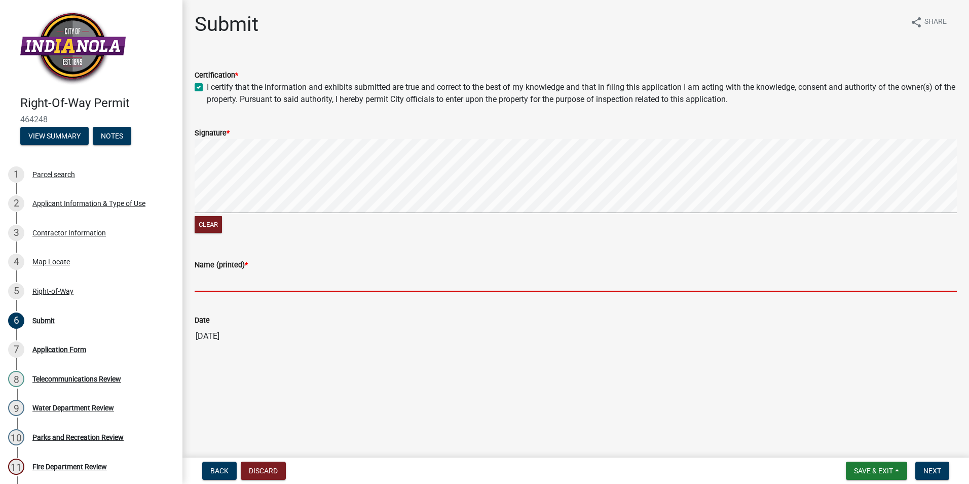
click at [257, 281] on input "Name (printed) *" at bounding box center [576, 281] width 762 height 21
type input "[PERSON_NAME]"
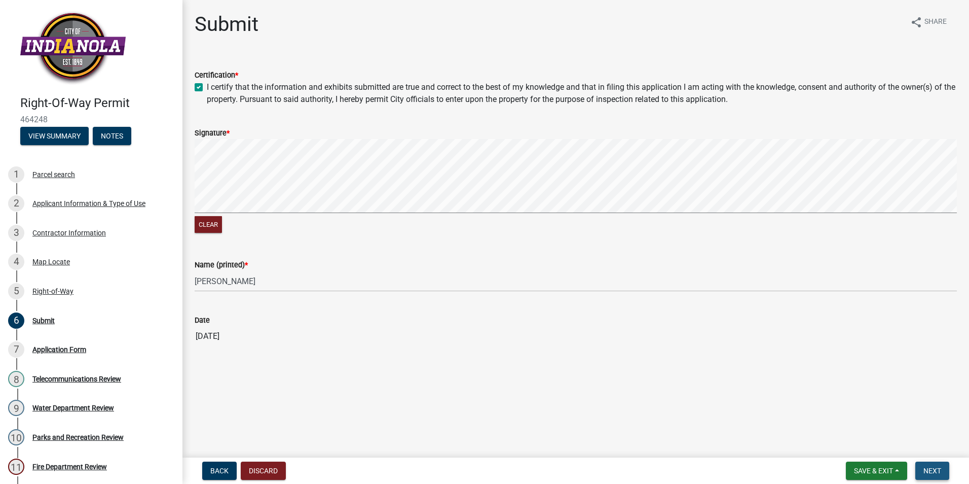
click at [939, 470] on span "Next" at bounding box center [933, 470] width 18 height 8
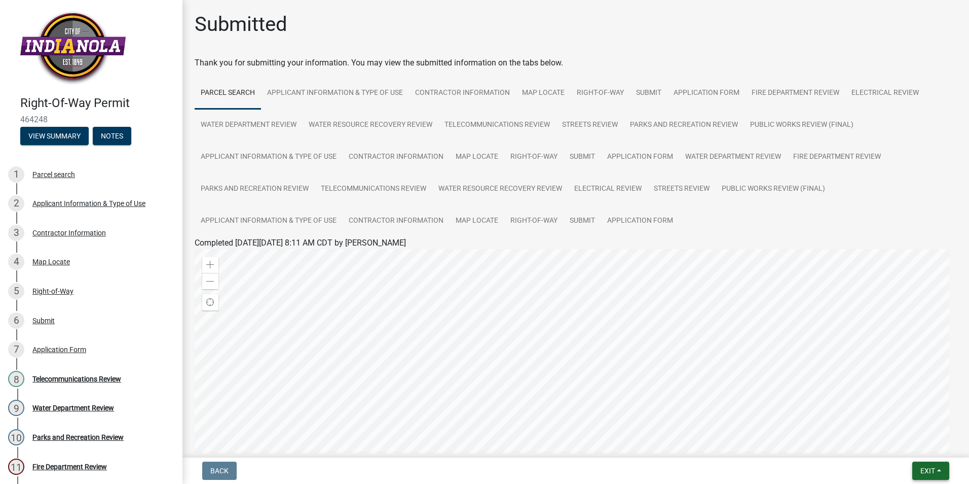
click at [923, 465] on button "Exit" at bounding box center [930, 470] width 37 height 18
click at [909, 445] on button "Save & Exit" at bounding box center [908, 444] width 81 height 24
